Goal: Complete application form

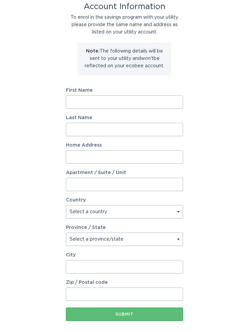
scroll to position [29, 0]
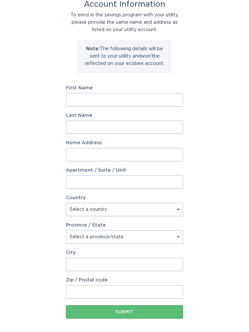
click at [0, 268] on div "Account Information To enrol in the savings program with your utility, please p…" at bounding box center [124, 168] width 249 height 355
click at [83, 98] on input "First Name" at bounding box center [124, 99] width 117 height 13
type input "[PERSON_NAME]"
click at [79, 126] on input "Last Name" at bounding box center [124, 126] width 117 height 13
type input "[PERSON_NAME]"
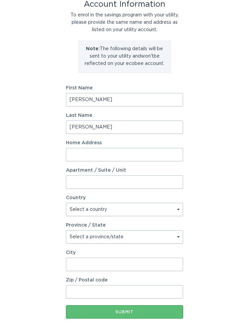
type input "[STREET_ADDRESS]"
select select "US"
type input "[GEOGRAPHIC_DATA]"
type input "48467"
click at [176, 238] on select "Select a province/state [US_STATE] [US_STATE] [US_STATE] [US_STATE] [US_STATE] …" at bounding box center [124, 236] width 117 height 13
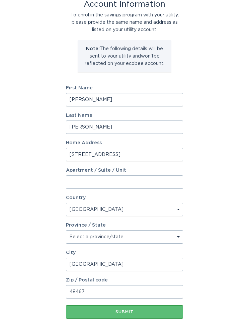
select select "MI"
click at [163, 154] on input "[STREET_ADDRESS]" at bounding box center [124, 154] width 117 height 13
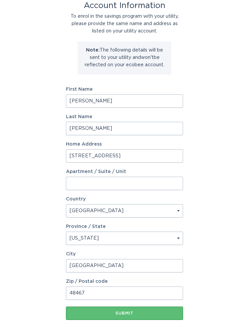
scroll to position [28, 0]
click at [66, 159] on input "[STREET_ADDRESS]" at bounding box center [124, 155] width 117 height 13
click at [171, 155] on input "[STREET_ADDRESS]" at bounding box center [124, 155] width 117 height 13
click at [85, 155] on input "[STREET_ADDRESS]" at bounding box center [124, 155] width 117 height 13
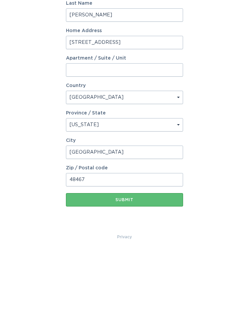
scroll to position [60, 0]
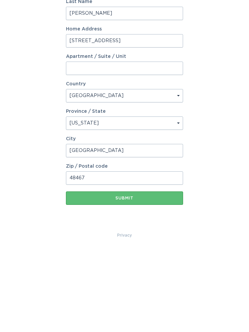
type input "[STREET_ADDRESS]"
click at [122, 279] on div "Submit" at bounding box center [124, 281] width 110 height 4
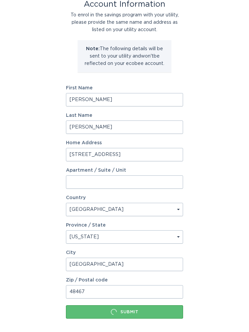
scroll to position [0, 0]
